Goal: Task Accomplishment & Management: Complete application form

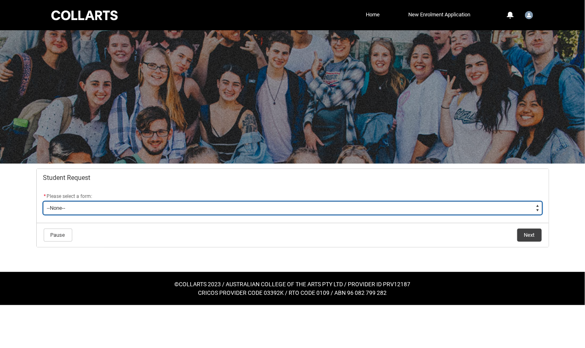
click at [96, 214] on select "--None-- Academic Transcript Application to Appeal Assignment Extension Change …" at bounding box center [292, 207] width 499 height 13
type lightning-select "Assignment_Extension_Choice"
click at [46, 214] on select "--None-- Academic Transcript Application to Appeal Assignment Extension Change …" at bounding box center [292, 207] width 499 height 13
select select "Assignment_Extension_Choice"
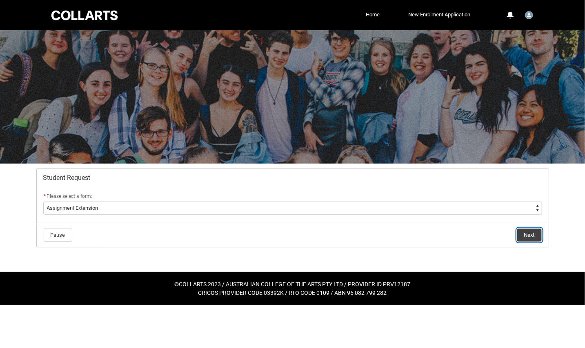
click at [523, 241] on button "Next" at bounding box center [530, 234] width 25 height 13
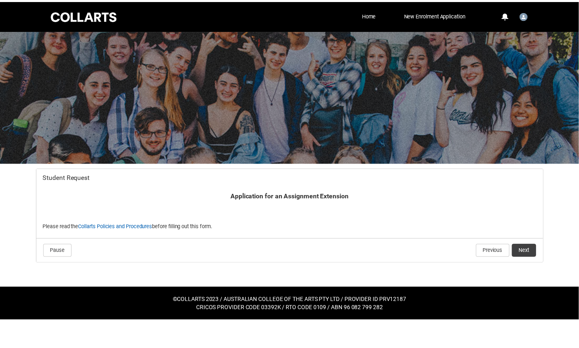
scroll to position [10, 0]
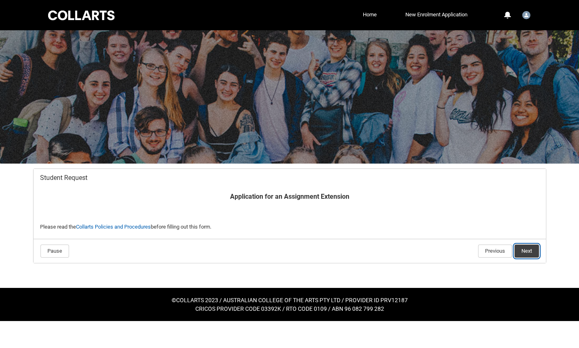
click at [516, 257] on button "Next" at bounding box center [526, 250] width 25 height 13
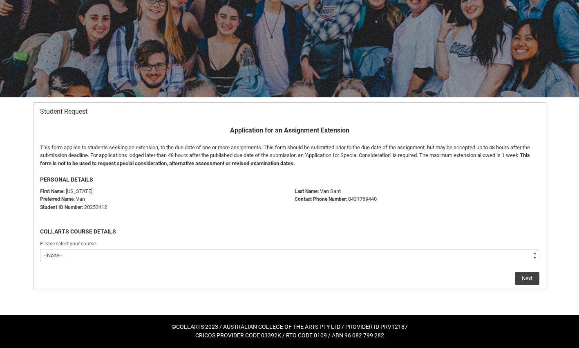
scroll to position [137, 0]
click at [168, 249] on select "--None-- Bachelor of Digital and Social Media V2" at bounding box center [289, 255] width 499 height 13
type lightning-select "recordPicklist_ProgramEnrollment.a0jOZ000006ZtarYAC"
click at [42, 249] on select "--None-- Bachelor of Digital and Social Media V2" at bounding box center [289, 255] width 499 height 13
select select "recordPicklist_ProgramEnrollment.a0jOZ000006ZtarYAC"
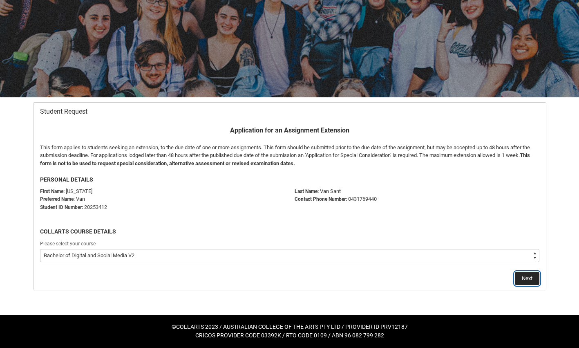
click at [518, 272] on button "Next" at bounding box center [527, 278] width 25 height 13
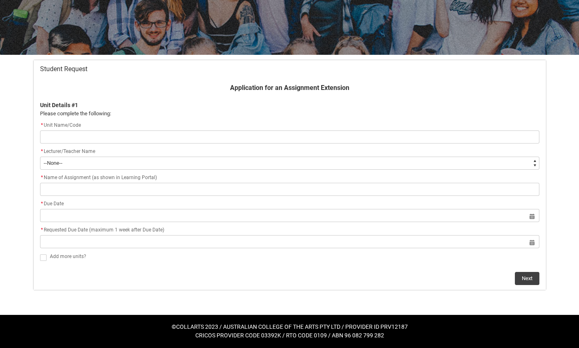
scroll to position [137, 0]
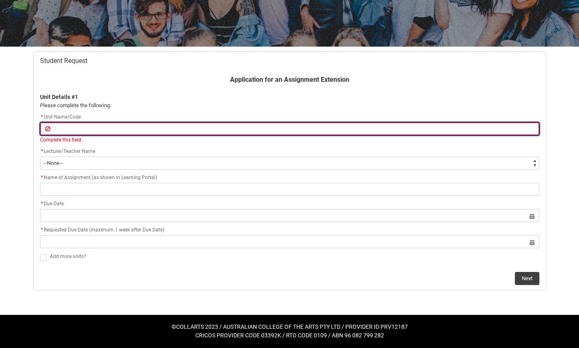
click at [74, 125] on input "Redu_Student_Request flow" at bounding box center [289, 128] width 499 height 13
paste input "[INDDED1-CO] Design Drawing 1"
type lightning-primitive-input-simple "[INDDED1-CO] Design Drawing 1"
type input "[INDDED1-CO] Design Drawing 1"
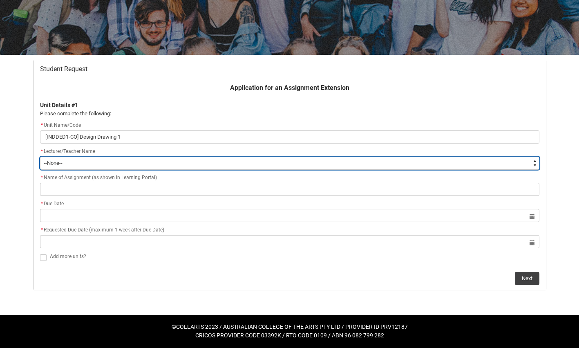
click at [87, 162] on select "--None-- [PERSON_NAME] [PERSON_NAME] [PERSON_NAME] [PERSON_NAME] [PERSON_NAME] …" at bounding box center [289, 162] width 499 height 13
type lightning-select "Faculty_NamefromAtoM.0035g00000b9AYHAA2"
click at [42, 156] on select "--None-- [PERSON_NAME] [PERSON_NAME] [PERSON_NAME] [PERSON_NAME] [PERSON_NAME] …" at bounding box center [289, 162] width 499 height 13
select select "Faculty_NamefromAtoM.0035g00000b9AYHAA2"
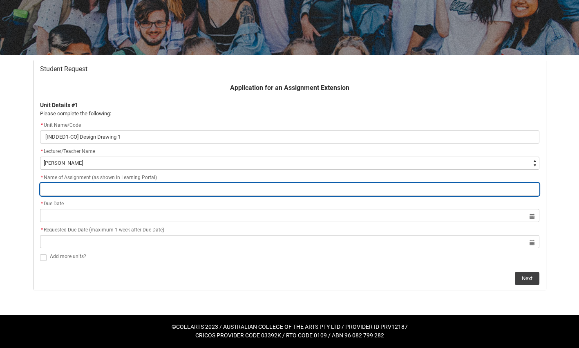
click at [70, 195] on input "Redu_Student_Request flow" at bounding box center [289, 189] width 499 height 13
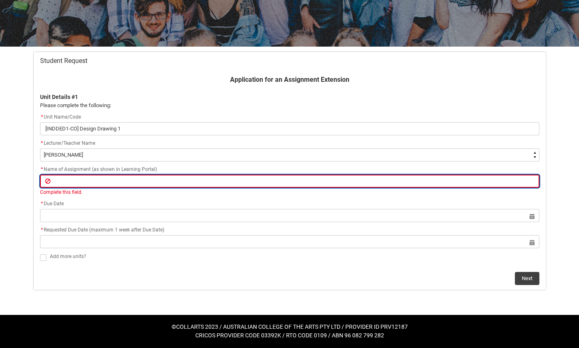
click at [69, 188] on input "Redu_Student_Request flow" at bounding box center [289, 180] width 499 height 13
paste input "Assignment 2: Design Concept Drawing Folio"
type lightning-primitive-input-simple "Assignment 2: Design Concept Drawing Folio"
type input "Assignment 2: Design Concept Drawing Folio"
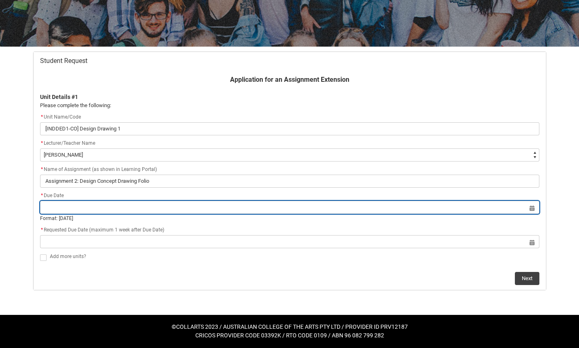
click at [58, 214] on input "Redu_Student_Request flow" at bounding box center [289, 207] width 499 height 13
select select "2025"
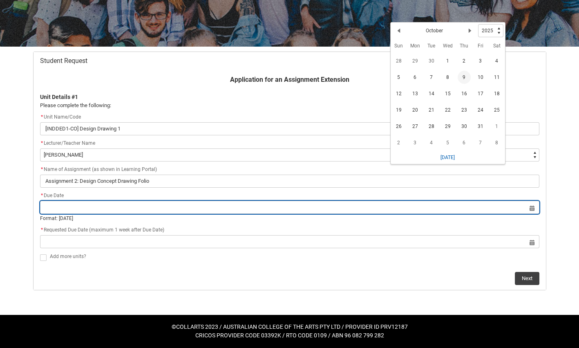
paste input "Due [DATE] by 23:59"
type input "Due [DATE] by 23:59"
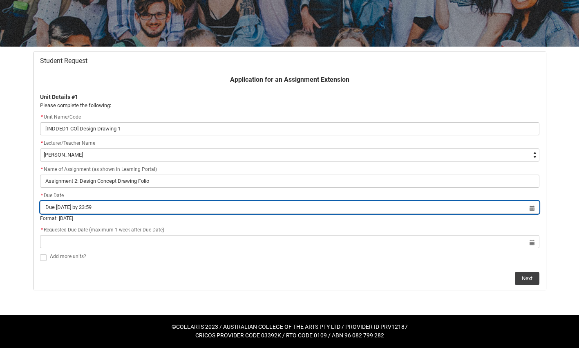
drag, startPoint x: 114, startPoint y: 225, endPoint x: 44, endPoint y: 223, distance: 70.3
click at [44, 214] on input "Due [DATE] by 23:59" at bounding box center [289, 207] width 499 height 13
select select "2025"
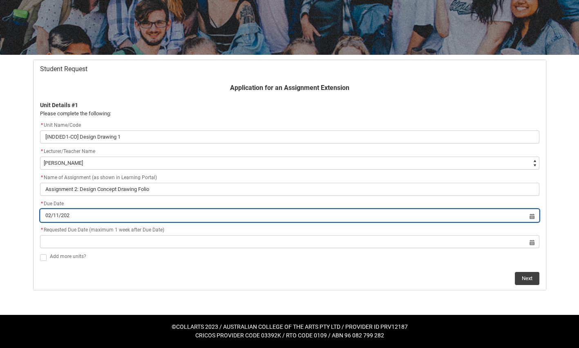
type input "[DATE]"
type lightning-datepicker "[DATE]"
type lightning-input "[DATE]"
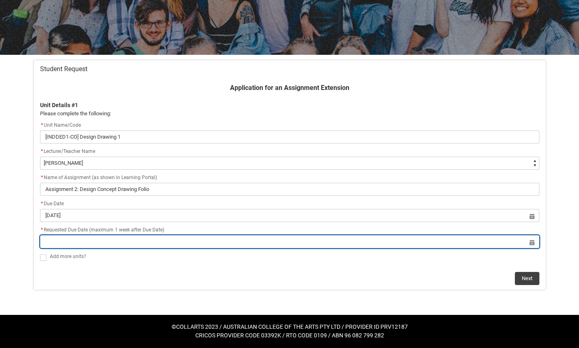
type input "[DATE]"
click at [66, 248] on input "Redu_Student_Request flow" at bounding box center [289, 241] width 499 height 13
select select "2025"
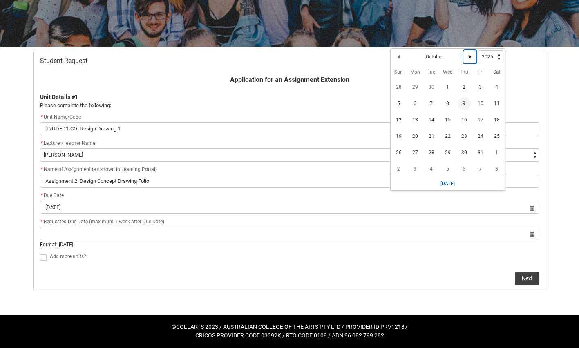
click at [473, 60] on lightning-primitive-icon "Date picker: October" at bounding box center [470, 57] width 6 height 6
click at [438, 112] on span "4" at bounding box center [431, 105] width 13 height 13
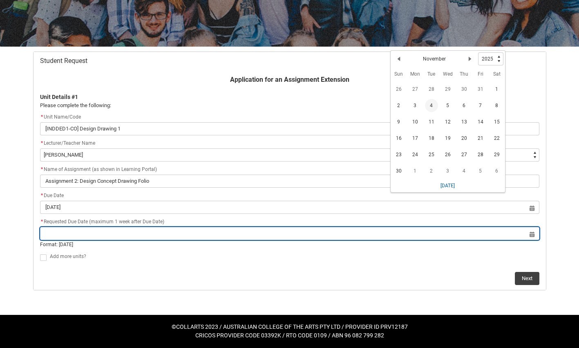
type lightning-datepicker "[DATE]"
type lightning-input "[DATE]"
type input "[DATE]"
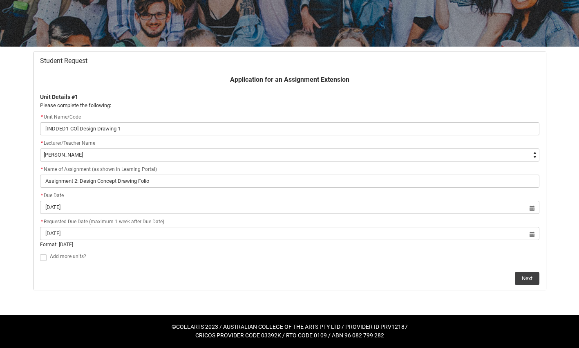
click at [46, 254] on span "Redu_Student_Request flow" at bounding box center [43, 257] width 7 height 7
click at [40, 252] on input "Redu_Student_Request flow" at bounding box center [40, 252] width 0 height 0
type lightning-input "true"
checkbox input "true"
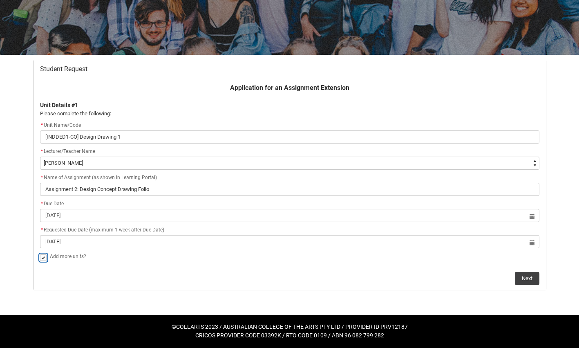
scroll to position [180, 0]
click at [518, 272] on button "Next" at bounding box center [527, 278] width 25 height 13
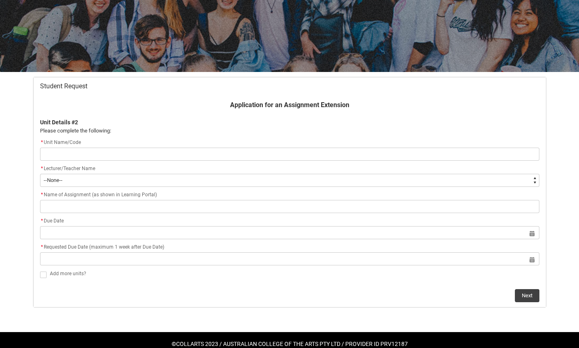
scroll to position [137, 0]
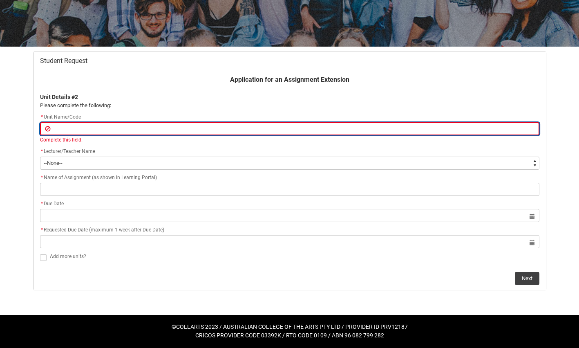
click at [65, 130] on input "Redu_Student_Request flow" at bounding box center [289, 128] width 499 height 13
paste input "[SHDPEC-CO] Design Principles, Elements and Colour Theory"
type lightning-primitive-input-simple "[SHDPEC-CO] Design Principles, Elements and Colour Theory"
type input "[SHDPEC-CO] Design Principles, Elements and Colour Theory"
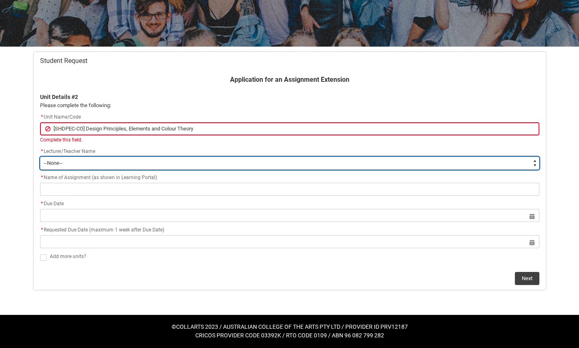
click at [71, 173] on flowruntime-screen-field "* Lecturer/Teacher Name * --None-- [PERSON_NAME] [PERSON_NAME] [PERSON_NAME] [P…" at bounding box center [289, 160] width 509 height 26
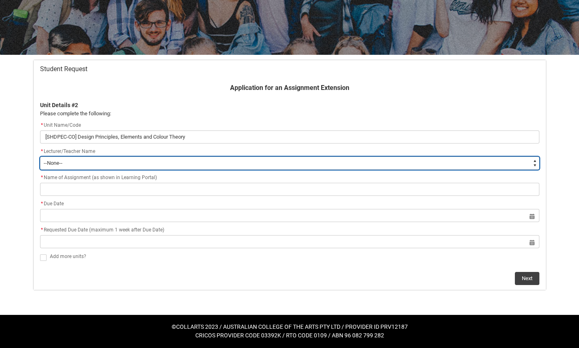
type lightning-select "Faculty_NamefromNtoZ.003OZ00000ODs4tYAD"
click at [42, 156] on select "--None-- [PERSON_NAME] [PERSON_NAME] [PERSON_NAME] [PERSON_NAME] [PERSON_NAME] …" at bounding box center [289, 162] width 499 height 13
select select "Faculty_NamefromNtoZ.003OZ00000ODs4tYAD"
drag, startPoint x: 101, startPoint y: 161, endPoint x: 45, endPoint y: 161, distance: 56.4
click at [45, 161] on select "--None-- [PERSON_NAME] [PERSON_NAME] [PERSON_NAME] [PERSON_NAME] [PERSON_NAME] …" at bounding box center [289, 162] width 499 height 13
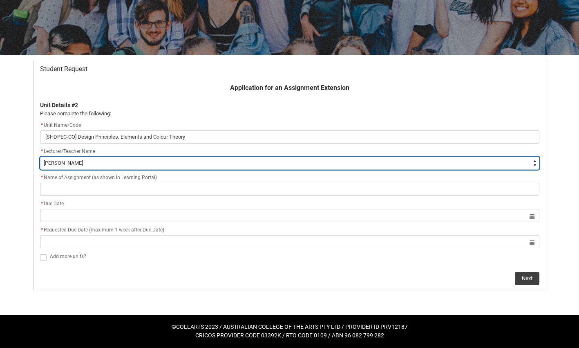
type lightning-select "Faculty_NamefromAtoM.003OZ000004j4DHYAY"
click at [42, 156] on select "--None-- [PERSON_NAME] [PERSON_NAME] [PERSON_NAME] [PERSON_NAME] [PERSON_NAME] …" at bounding box center [289, 162] width 499 height 13
select select "Faculty_NamefromAtoM.003OZ000004j4DHYAY"
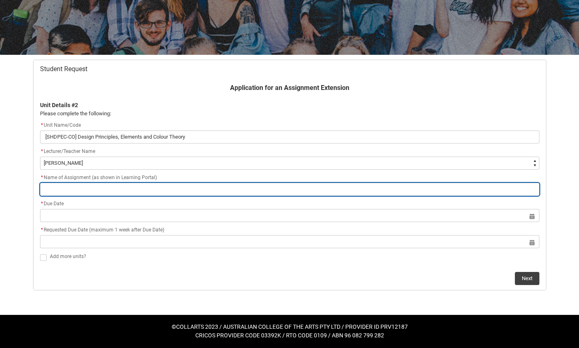
click at [59, 189] on input "Redu_Student_Request flow" at bounding box center [289, 189] width 499 height 13
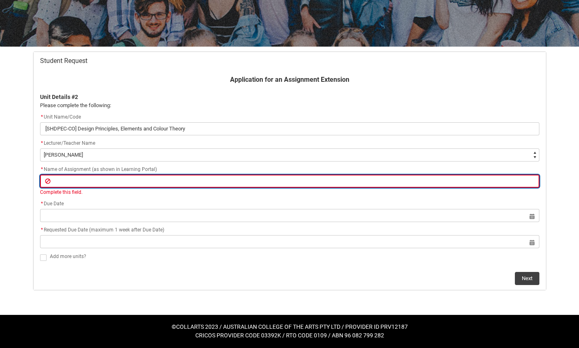
click at [65, 188] on input "Redu_Student_Request flow" at bounding box center [289, 180] width 499 height 13
paste input "Assignment 2: Six Creatives: Instagram Takeover Posts"
type lightning-primitive-input-simple "Assignment 2: Six Creatives: Instagram Takeover Posts"
type input "Assignment 2: Six Creatives: Instagram Takeover Posts"
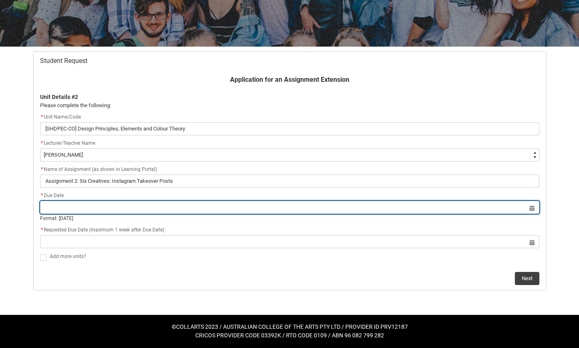
click at [72, 214] on input "Redu_Student_Request flow" at bounding box center [289, 207] width 499 height 13
select select "2025"
type input "[DATE]"
type lightning-datepicker "[DATE]"
type lightning-input "[DATE]"
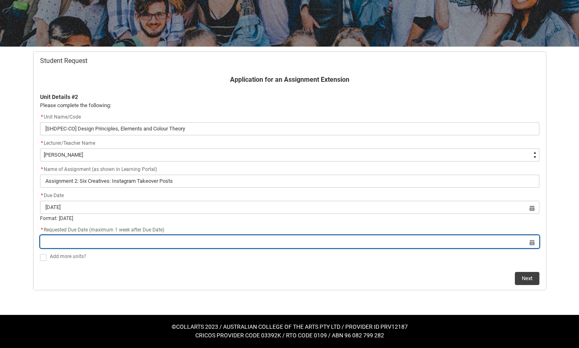
type input "[DATE]"
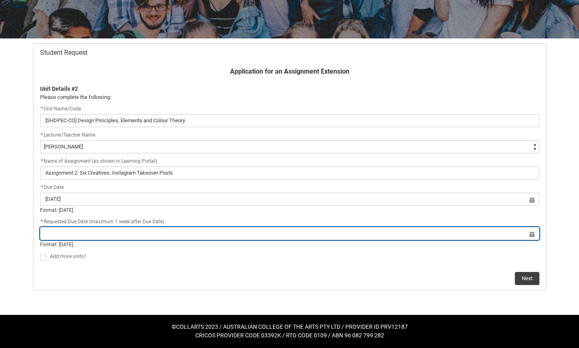
click at [60, 240] on input "Redu_Student_Request flow" at bounding box center [289, 233] width 499 height 13
select select "2025"
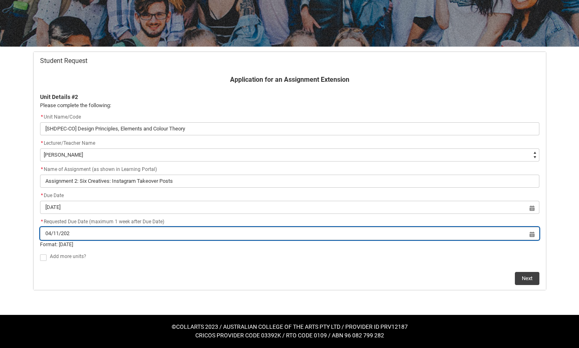
type input "[DATE]"
type lightning-datepicker "[DATE]"
type lightning-input "[DATE]"
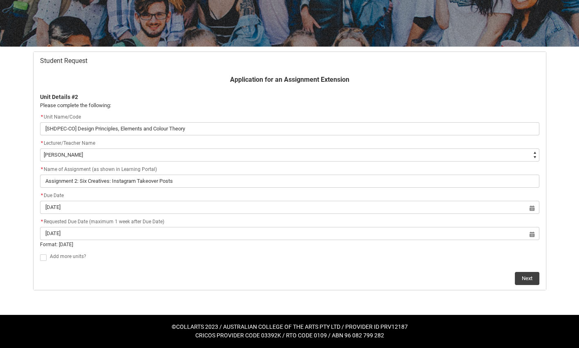
type input "[DATE]"
click at [119, 261] on div "Add more units?" at bounding box center [294, 257] width 489 height 10
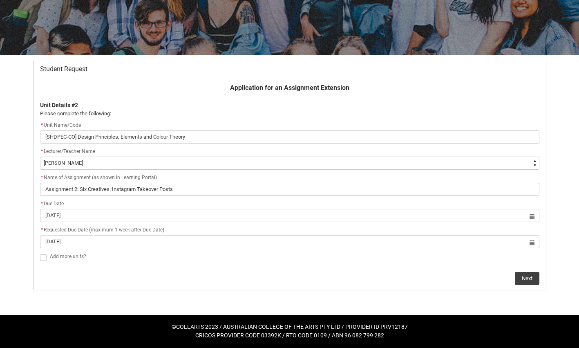
click at [47, 261] on span "Redu_Student_Request flow" at bounding box center [43, 257] width 7 height 7
click at [40, 253] on input "Redu_Student_Request flow" at bounding box center [40, 252] width 0 height 0
type lightning-input "true"
checkbox input "true"
click at [515, 285] on button "Next" at bounding box center [527, 278] width 25 height 13
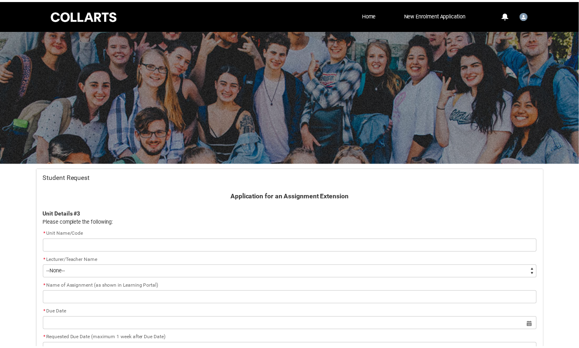
scroll to position [92, 0]
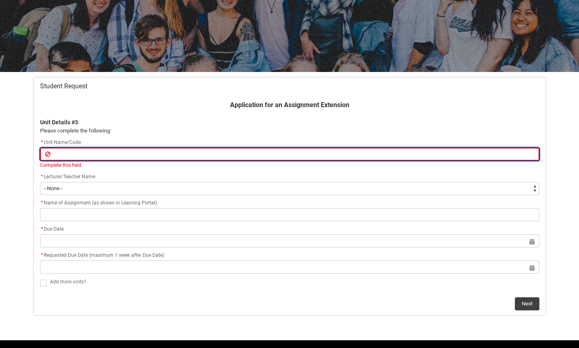
click at [68, 161] on input "Redu_Student_Request flow" at bounding box center [289, 153] width 499 height 13
paste input "Assignment 1 - Reflection on a Creative Experience"
type lightning-primitive-input-simple "Assignment 1 - Reflection on a Creative Experience"
type input "Assignment 1 - Reflection on a Creative Experience"
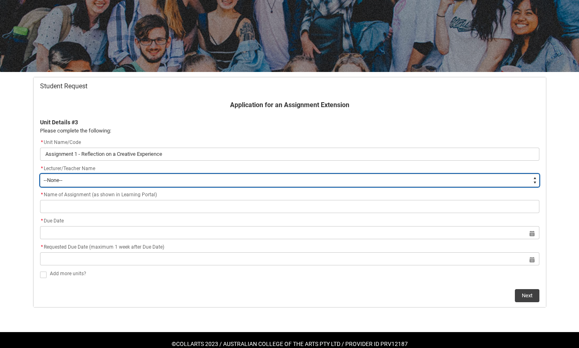
click at [65, 187] on select "--None-- [PERSON_NAME] [PERSON_NAME] [PERSON_NAME] [PERSON_NAME] [PERSON_NAME] …" at bounding box center [289, 180] width 499 height 13
type lightning-select "Faculty_NamefromAtoM.0035g00000b9AYUAA2"
select select "Faculty_NamefromAtoM.0035g00000b9AYUAA2"
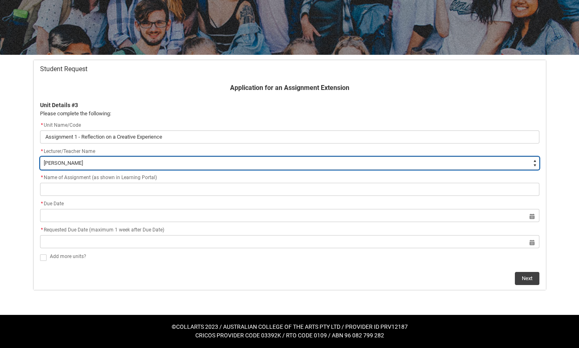
scroll to position [137, 0]
click at [101, 164] on select "--None-- [PERSON_NAME] [PERSON_NAME] [PERSON_NAME] [PERSON_NAME] [PERSON_NAME] …" at bounding box center [289, 162] width 499 height 13
type lightning-select "Faculty_NamefromAtoM.0035g00000b9AZPAA2"
click at [42, 156] on select "--None-- [PERSON_NAME] [PERSON_NAME] [PERSON_NAME] [PERSON_NAME] [PERSON_NAME] …" at bounding box center [289, 162] width 499 height 13
select select "Faculty_NamefromAtoM.0035g00000b9AZPAA2"
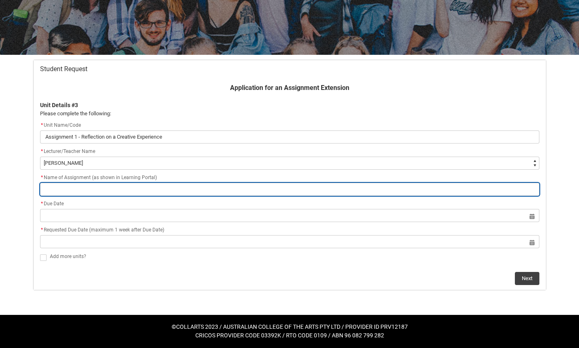
click at [74, 194] on input "Redu_Student_Request flow" at bounding box center [289, 189] width 499 height 13
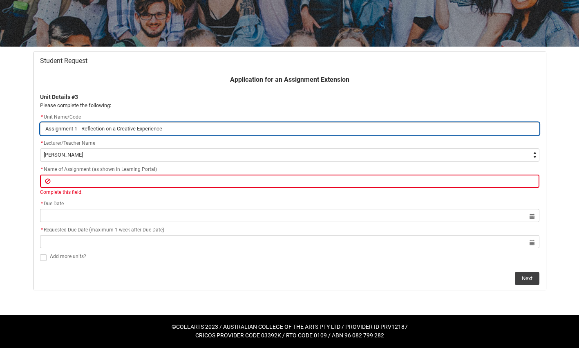
drag, startPoint x: 201, startPoint y: 127, endPoint x: 50, endPoint y: 126, distance: 150.7
click at [50, 126] on input "Assignment 1 - Reflection on a Creative Experience" at bounding box center [289, 128] width 499 height 13
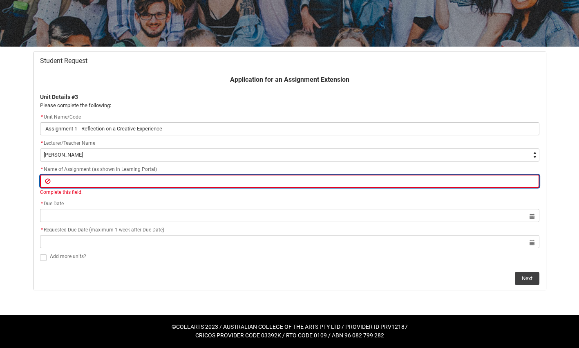
type lightning-primitive-input-simple "Assignment 1 - Reflection on a Creative Experience"
type input "Assignment 1 - Reflection on a Creative Experience"
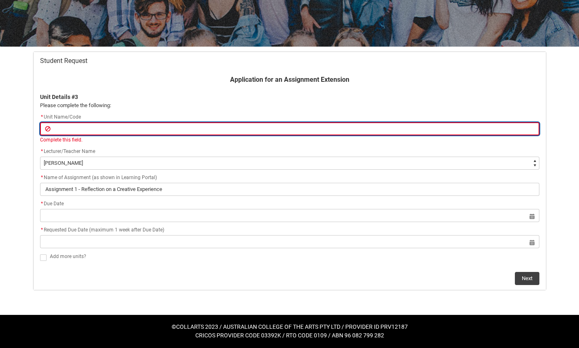
click at [67, 129] on input "Redu_Student_Request flow" at bounding box center [289, 128] width 499 height 13
paste input "[CRFCRFS-CO] Creative Foundations"
type lightning-primitive-input-simple "[CRFCRFS-CO] Creative Foundations"
type input "[CRFCRFS-CO] Creative Foundations"
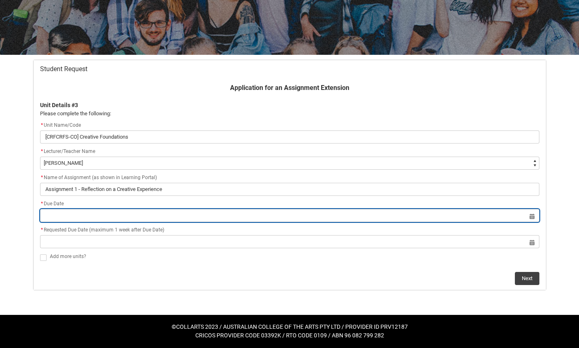
click at [71, 222] on input "Redu_Student_Request flow" at bounding box center [289, 215] width 499 height 13
select select "2025"
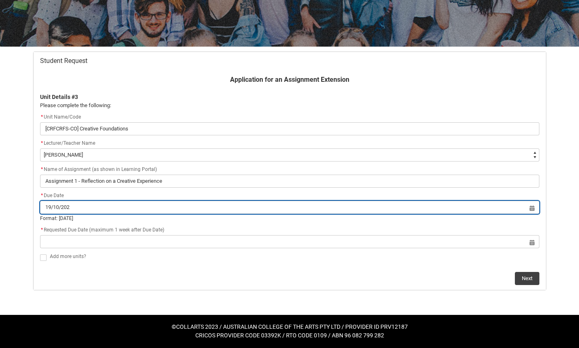
type input "[DATE]"
type lightning-datepicker "[DATE]"
type lightning-input "[DATE]"
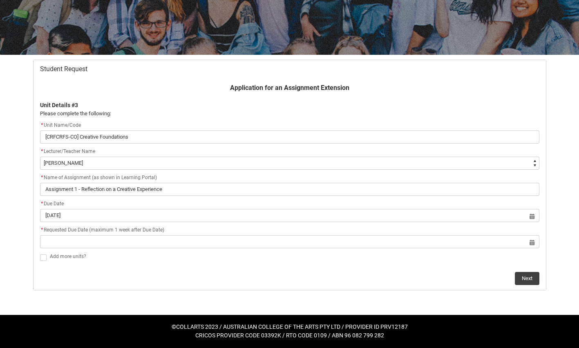
type input "[DATE]"
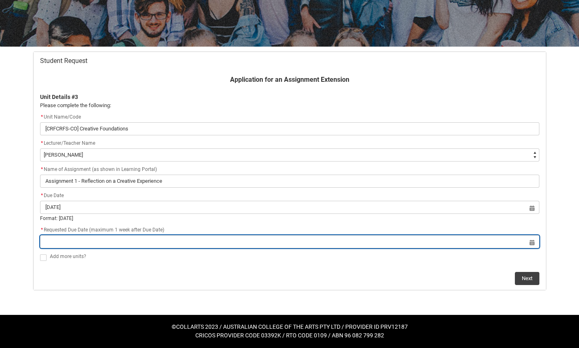
click at [61, 248] on input "Redu_Student_Request flow" at bounding box center [289, 241] width 499 height 13
select select "2025"
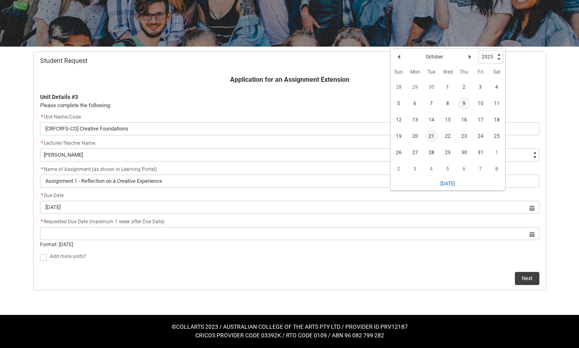
click at [438, 143] on span "21" at bounding box center [431, 136] width 13 height 13
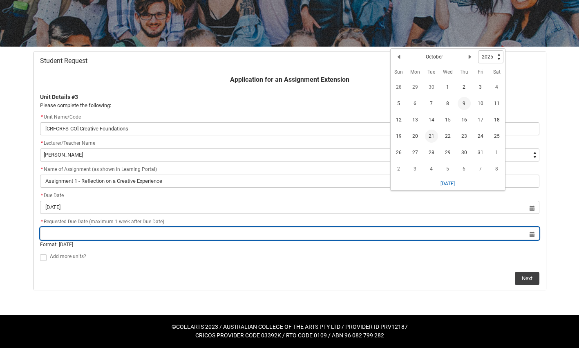
type lightning-datepicker "[DATE]"
type lightning-input "[DATE]"
type input "[DATE]"
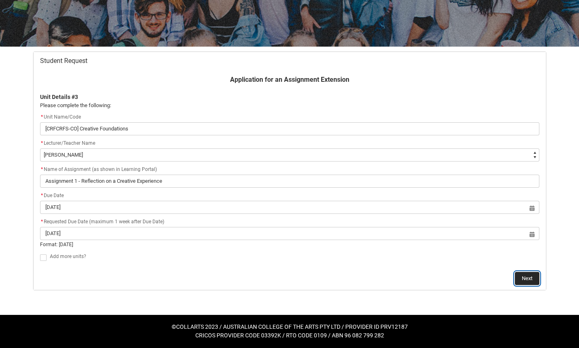
click at [516, 285] on button "Next" at bounding box center [527, 278] width 25 height 13
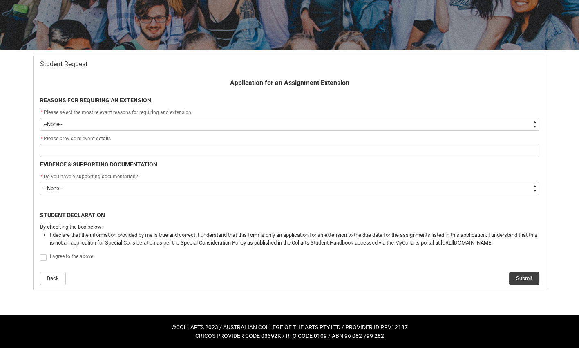
click at [138, 118] on select "--None-- Medical Reasons Work obligations Family obligations Academic Difficult…" at bounding box center [289, 124] width 499 height 13
type lightning-select "Other"
click at [42, 118] on select "--None-- Medical Reasons Work obligations Family obligations Academic Difficult…" at bounding box center [289, 124] width 499 height 13
select select "Other"
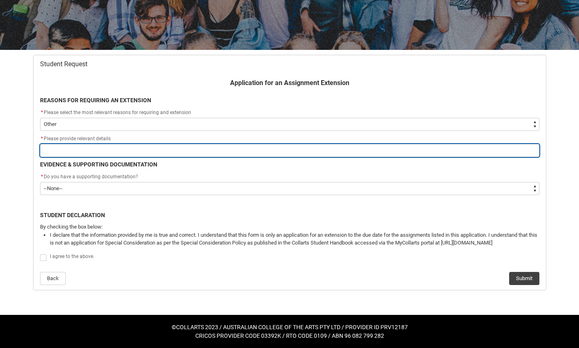
click at [104, 151] on input "Redu_Student_Request flow" at bounding box center [289, 150] width 499 height 13
click at [71, 150] on input "Redu_Student_Request flow" at bounding box center [289, 150] width 499 height 13
type lightning-primitive-input-simple "s"
type input "s"
type lightning-primitive-input-simple "st"
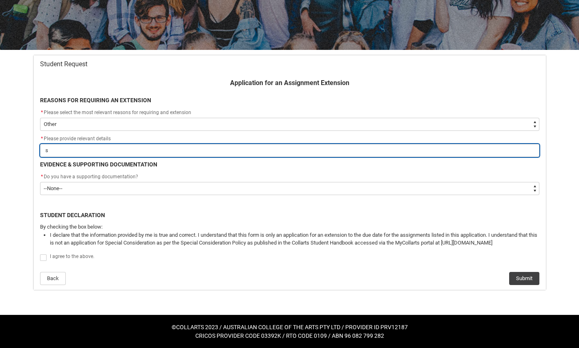
type input "st"
type lightning-primitive-input-simple "str"
type input "str"
type lightning-primitive-input-simple "stra"
type input "stra"
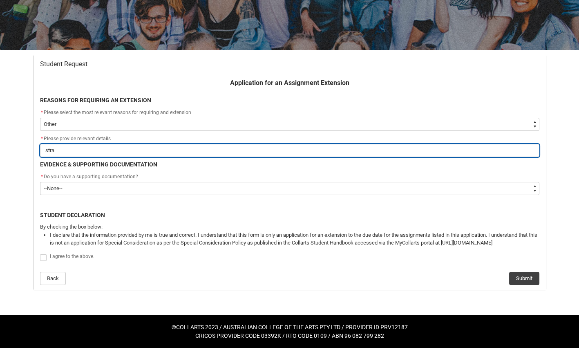
type lightning-primitive-input-simple "strat"
type input "strat"
type lightning-primitive-input-simple "strate"
type input "strate"
type lightning-primitive-input-simple "strateg"
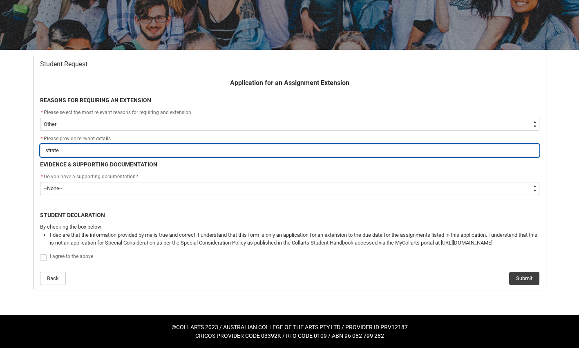
type input "strateg"
type lightning-primitive-input-simple "strategi"
type input "strategi"
type lightning-primitive-input-simple "strategic"
type input "strategic"
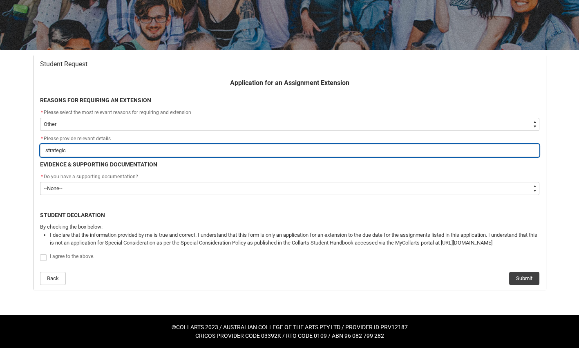
type lightning-primitive-input-simple "strategi"
type input "strategi"
type lightning-primitive-input-simple "strateg"
type input "strateg"
type lightning-primitive-input-simple "strate"
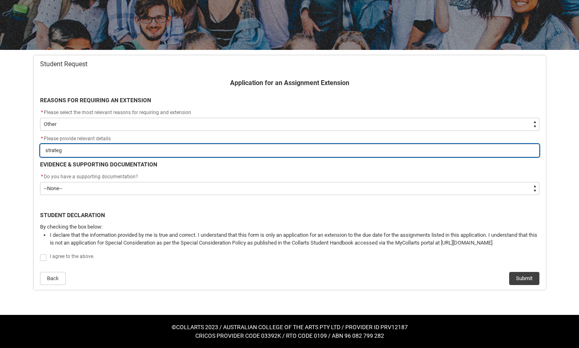
type input "strate"
type lightning-primitive-input-simple "strat"
type input "strat"
type lightning-primitive-input-simple "stra"
type input "stra"
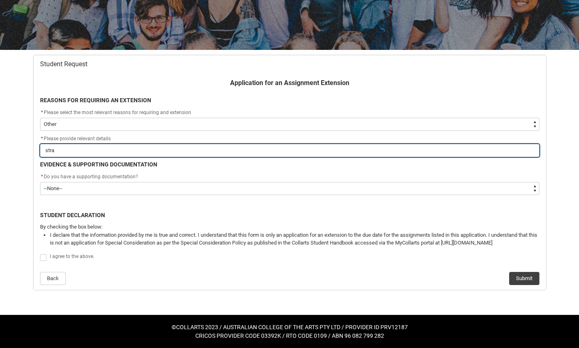
type lightning-primitive-input-simple "str"
type input "str"
type lightning-primitive-input-simple "st"
type input "st"
type lightning-primitive-input-simple "s"
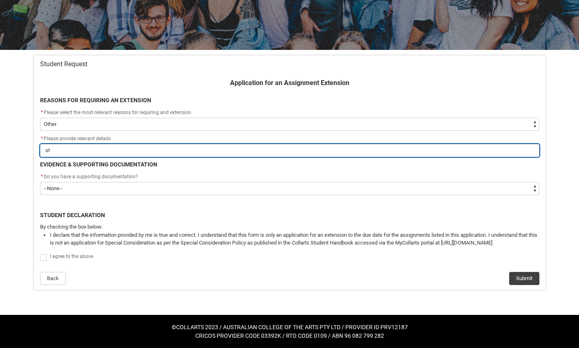
type input "s"
type lightning-primitive-input-simple "l"
type input "l"
type lightning-primitive-input-simple "la"
type input "la"
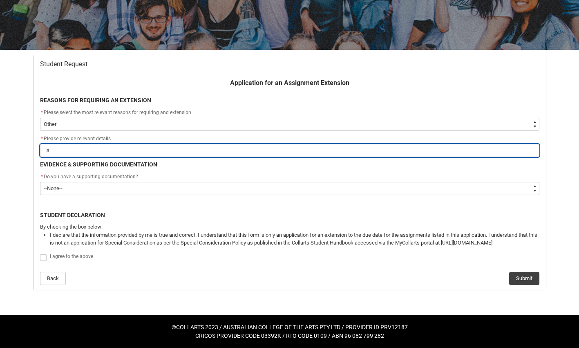
type lightning-primitive-input-simple "lat"
type input "lat"
type lightning-primitive-input-simple "late"
type input "late"
type lightning-primitive-input-simple "late"
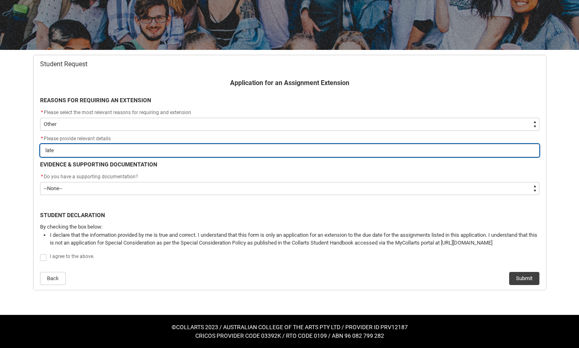
type input "late"
type lightning-primitive-input-simple "late e"
type input "late e"
type lightning-primitive-input-simple "late en"
type input "late en"
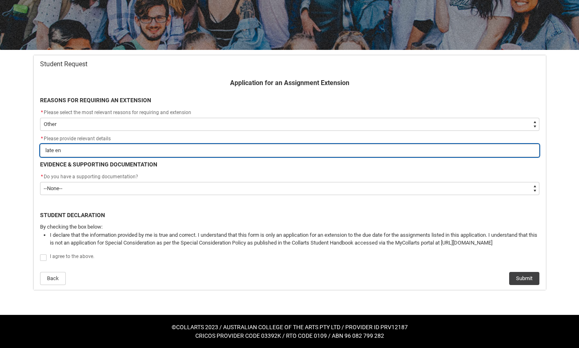
type lightning-primitive-input-simple "late enr"
type input "late enr"
type lightning-primitive-input-simple "late enro"
type input "late enro"
type lightning-primitive-input-simple "late enrol"
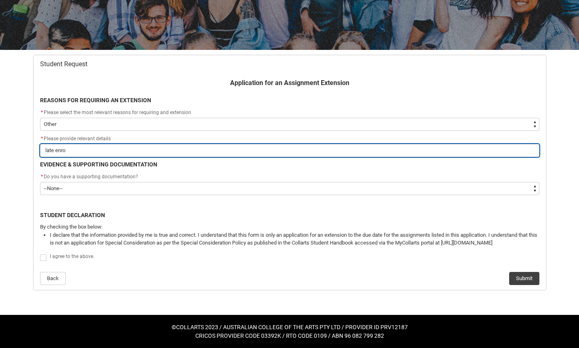
type input "late enrol"
type lightning-primitive-input-simple "late enrolm"
type input "late enrolm"
type lightning-primitive-input-simple "late enrolme"
type input "late enrolme"
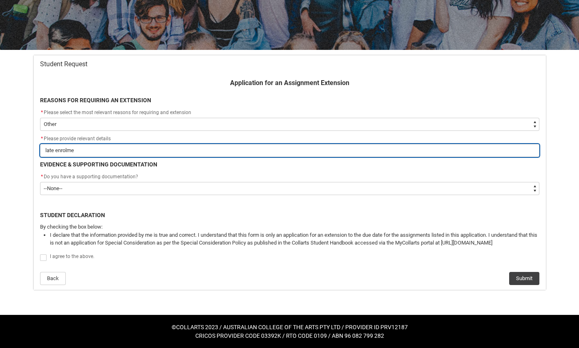
type lightning-primitive-input-simple "late enrolmen"
type input "late enrolmen"
type lightning-primitive-input-simple "late enrolment"
type input "late enrolment"
type lightning-primitive-input-simple "late enrolment"
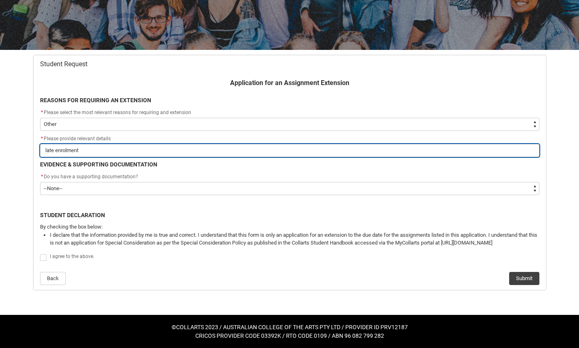
type input "late enrolment"
type lightning-primitive-input-simple "late enrolment p"
type input "late enrolment p"
type lightning-primitive-input-simple "late enrolment pl"
type input "late enrolment pl"
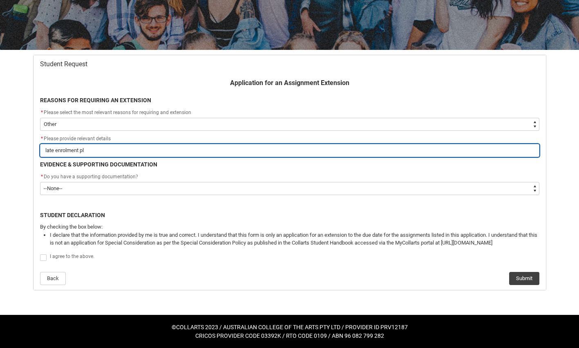
type lightning-primitive-input-simple "late enrolment plu"
type input "late enrolment plu"
type lightning-primitive-input-simple "late enrolment plus"
type input "late enrolment plus"
type lightning-primitive-input-simple "late enrolment plus"
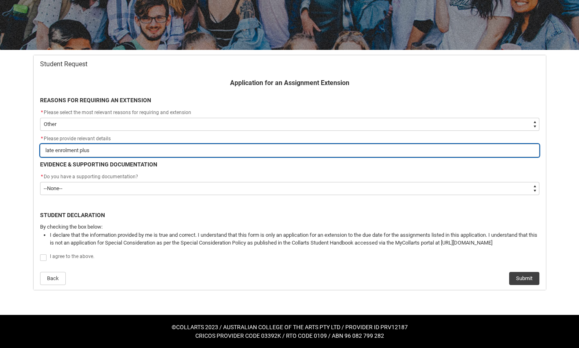
type input "late enrolment plus"
type lightning-primitive-input-simple "late enrolment plus a"
type input "late enrolment plus a"
type lightning-primitive-input-simple "late enrolment plus ad"
type input "late enrolment plus ad"
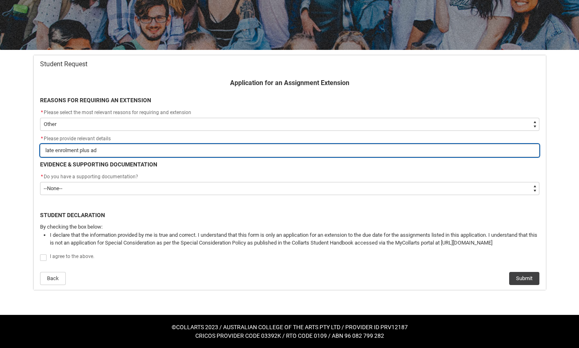
type lightning-primitive-input-simple "late enrolment plus a"
type input "late enrolment plus a"
type lightning-primitive-input-simple "late enrolment plus"
type input "late enrolment plus"
type lightning-primitive-input-simple "late enrolment plus s"
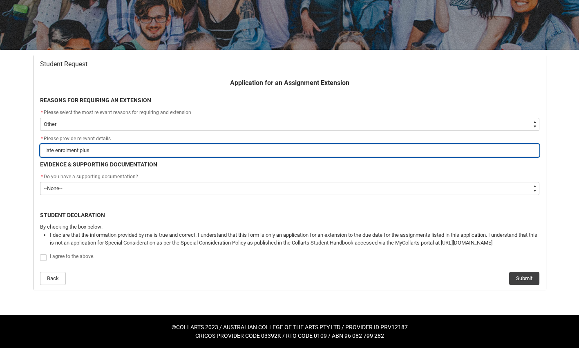
type input "late enrolment plus s"
type lightning-primitive-input-simple "late enrolment plus st"
type input "late enrolment plus st"
type lightning-primitive-input-simple "late enrolment plus str"
type input "late enrolment plus str"
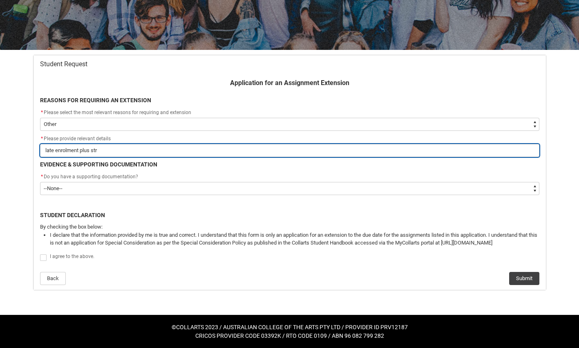
type lightning-primitive-input-simple "late enrolment plus stra"
type input "late enrolment plus stra"
type lightning-primitive-input-simple "late enrolment plus strat"
type input "late enrolment plus strat"
type lightning-primitive-input-simple "late enrolment plus stra"
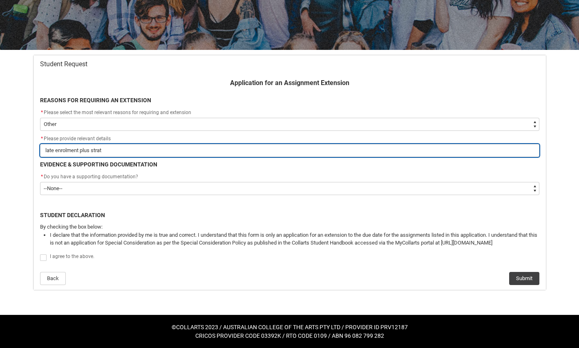
type input "late enrolment plus stra"
type lightning-primitive-input-simple "late enrolment plus str"
type input "late enrolment plus str"
type lightning-primitive-input-simple "late enrolment plus st"
type input "late enrolment plus st"
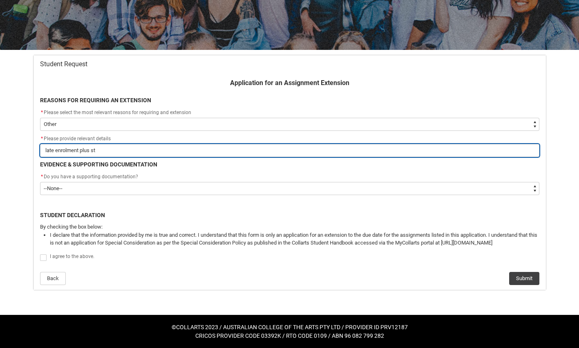
type lightning-primitive-input-simple "late enrolment plus s"
type input "late enrolment plus s"
type lightning-primitive-input-simple "late enrolment plus"
type input "late enrolment plus"
type lightning-primitive-input-simple "late enrolment plus a"
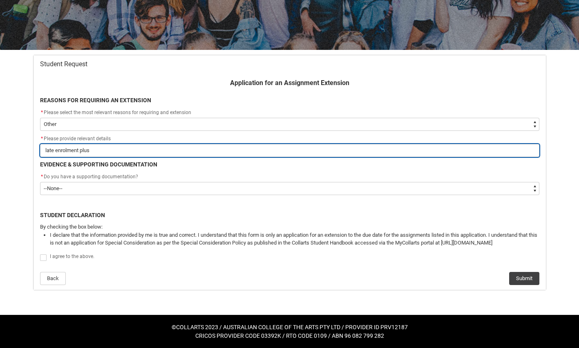
type input "late enrolment plus a"
type lightning-primitive-input-simple "late enrolment plus ad"
type input "late enrolment plus ad"
type lightning-primitive-input-simple "late enrolment plus adi"
type input "late enrolment plus adi"
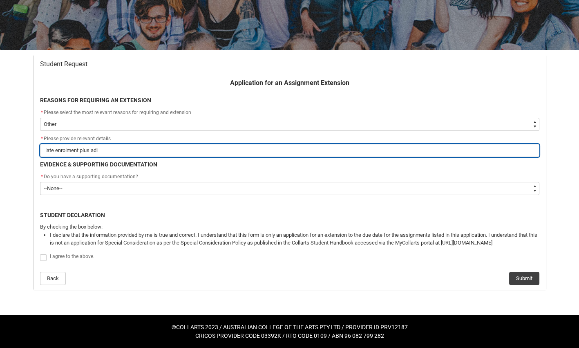
type lightning-primitive-input-simple "late enrolment plus ad"
type input "late enrolment plus ad"
type lightning-primitive-input-simple "late enrolment plus a"
type input "late enrolment plus a"
type lightning-primitive-input-simple "late enrolment plus"
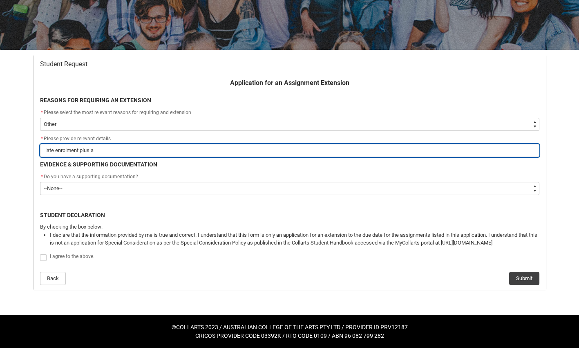
type input "late enrolment plus"
type lightning-primitive-input-simple "late enrolment plus"
type input "late enrolment plus"
type lightning-primitive-input-simple "late enrolment plu"
type input "late enrolment plu"
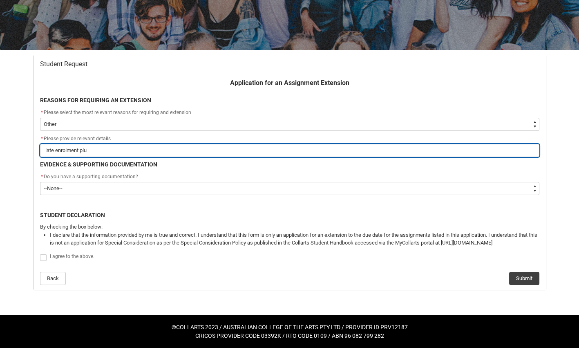
type lightning-primitive-input-simple "late enrolment pl"
type input "late enrolment pl"
type lightning-primitive-input-simple "late enrolment p"
type input "late enrolment p"
type lightning-primitive-input-simple "late enrolment"
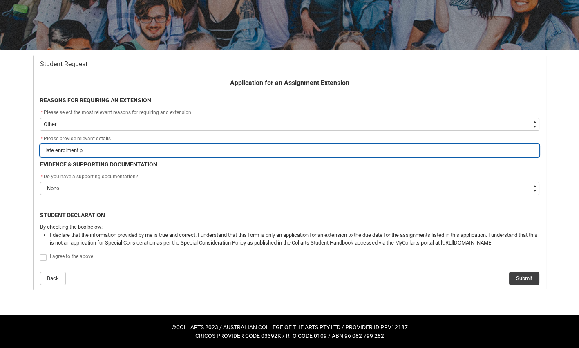
type input "late enrolment"
type lightning-primitive-input-simple "late enrolment"
type input "late enrolment"
type lightning-primitive-input-simple "late enrolmen"
type input "late enrolmen"
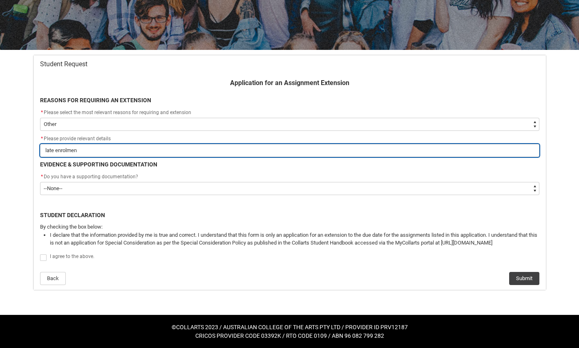
type lightning-primitive-input-simple "late enrolme"
type input "late enrolme"
type lightning-primitive-input-simple "late enrolm"
type input "late enrolm"
click at [84, 150] on input "new student, gaining familiarity with systems, subject matter, assessments and …" at bounding box center [289, 150] width 499 height 13
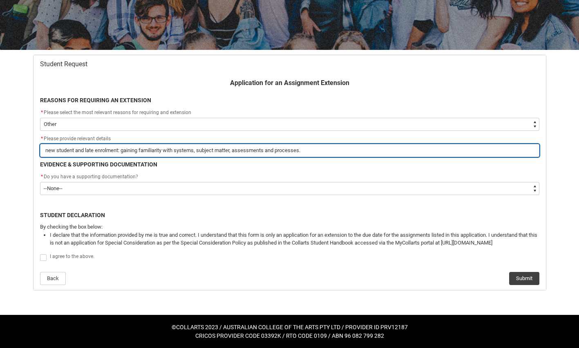
click at [147, 149] on input "new student and late enrolment: gaining familiarity with systems, subject matte…" at bounding box center [289, 150] width 499 height 13
click at [393, 150] on input "new student and late enrolment: still gaining familiarity with systems, subject…" at bounding box center [289, 150] width 499 height 13
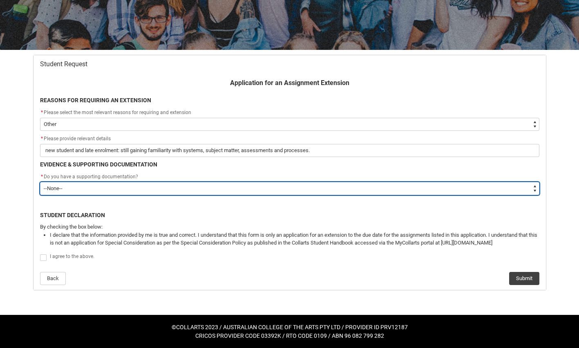
click at [170, 195] on select "--None-- Yes No" at bounding box center [289, 188] width 499 height 13
click at [42, 190] on select "--None-- Yes No" at bounding box center [289, 188] width 499 height 13
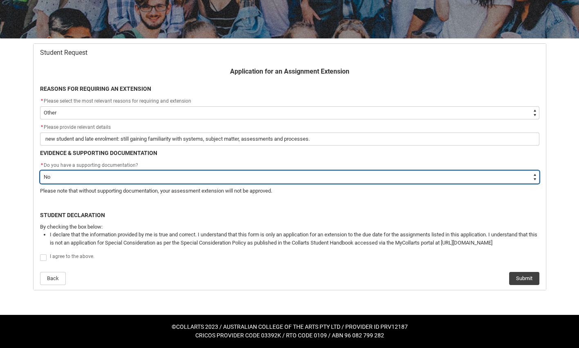
scroll to position [182, 0]
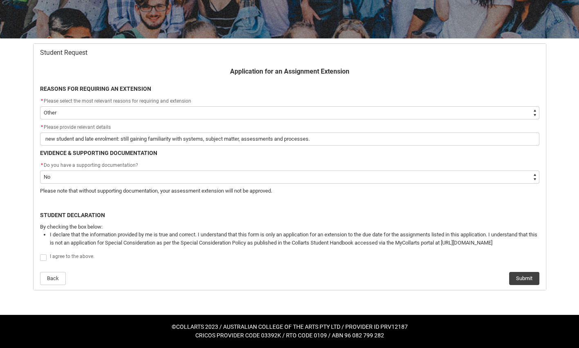
click at [47, 261] on span "Redu_Student_Request flow" at bounding box center [43, 257] width 7 height 7
click at [40, 253] on input "Redu_Student_Request flow" at bounding box center [40, 252] width 0 height 0
click at [523, 285] on button "Submit" at bounding box center [524, 278] width 30 height 13
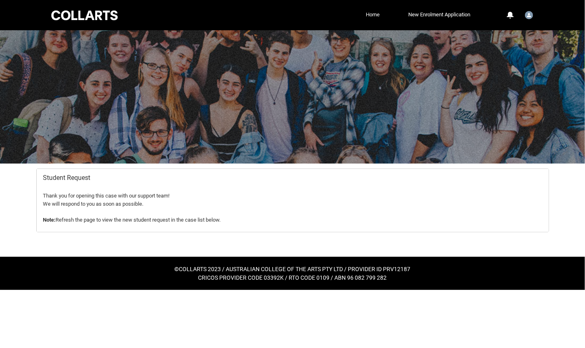
click at [364, 16] on link "Home" at bounding box center [373, 15] width 18 height 12
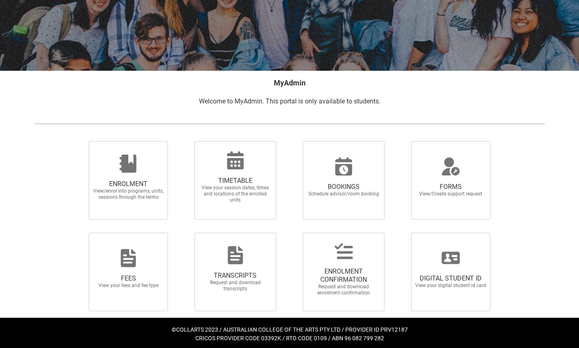
scroll to position [136, 0]
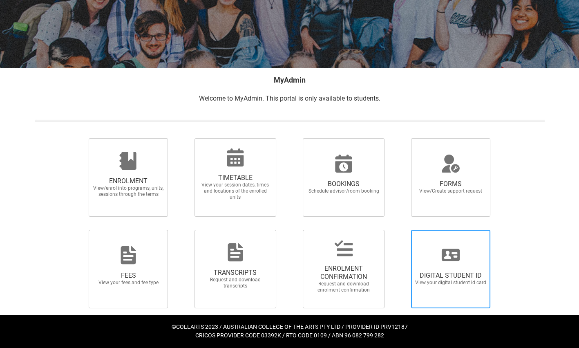
click at [457, 277] on span "DIGITAL STUDENT ID" at bounding box center [451, 275] width 72 height 8
click at [401, 230] on input "DIGITAL STUDENT ID View your digital student id card" at bounding box center [401, 229] width 0 height 0
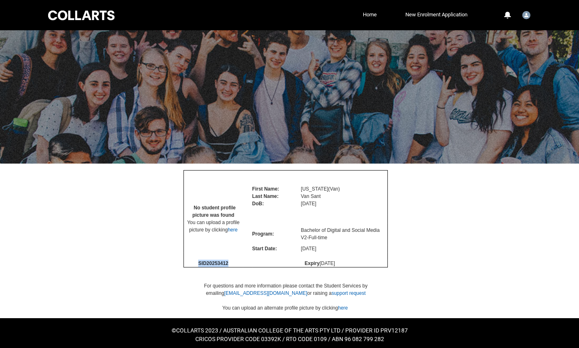
drag, startPoint x: 230, startPoint y: 290, endPoint x: 197, endPoint y: 290, distance: 32.3
click at [197, 267] on td "SID 20253412" at bounding box center [213, 263] width 59 height 8
copy span "SID 20253412"
click at [429, 236] on div at bounding box center [289, 240] width 523 height 154
